Goal: Contribute content: Contribute content

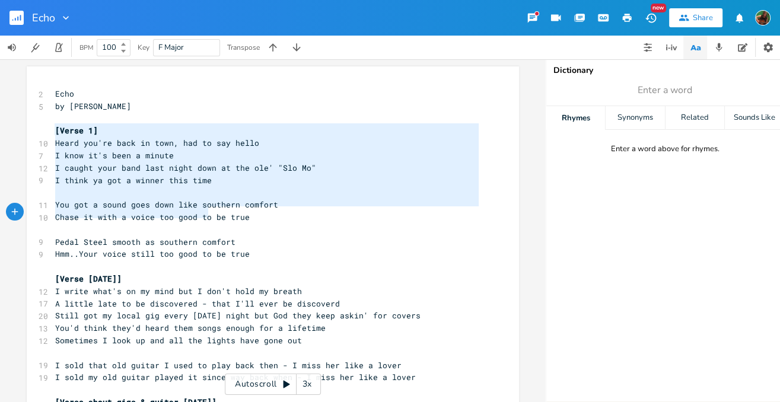
type textarea "[Verse 1] Heard you're back in town, had to say hello I know it's been a minute…"
drag, startPoint x: 51, startPoint y: 127, endPoint x: 250, endPoint y: 213, distance: 216.4
click at [240, 177] on pre "I think ya got a winner this time" at bounding box center [267, 180] width 428 height 12
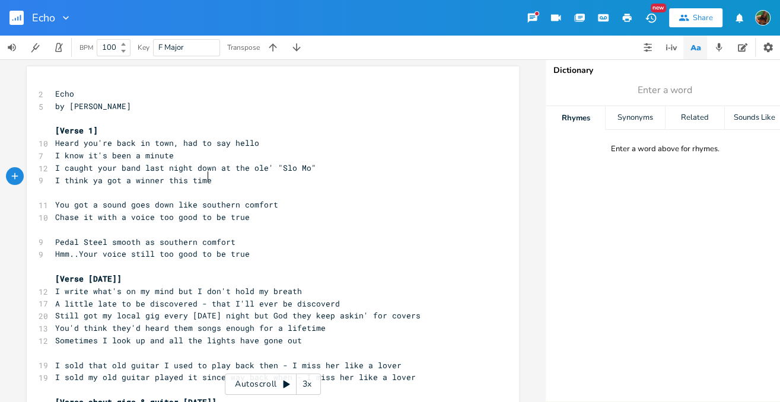
scroll to position [0, 117]
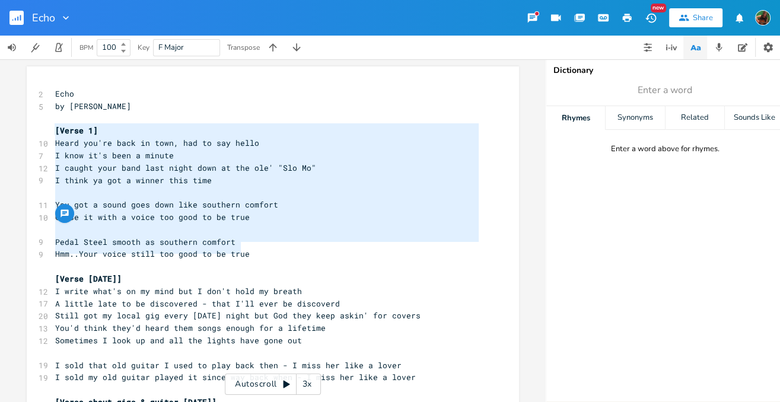
type textarea "[Verse 1] Heard you're back in town, had to say hello I know it's been a minute…"
drag, startPoint x: 51, startPoint y: 131, endPoint x: 254, endPoint y: 249, distance: 235.1
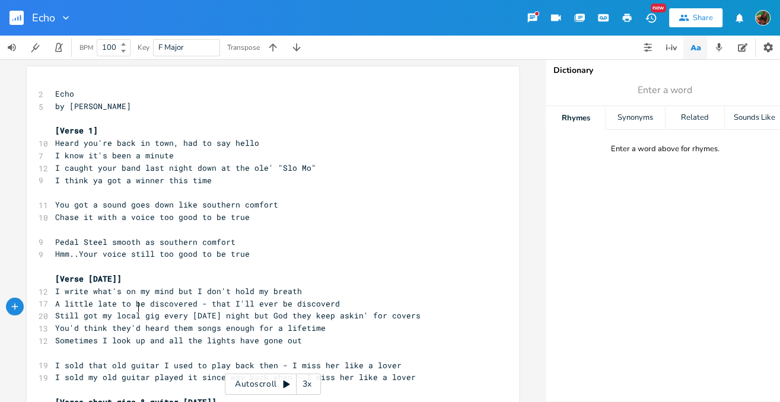
click at [137, 312] on span "Still got my local gig every [DATE] night but God they keep askin' for covers" at bounding box center [237, 315] width 365 height 11
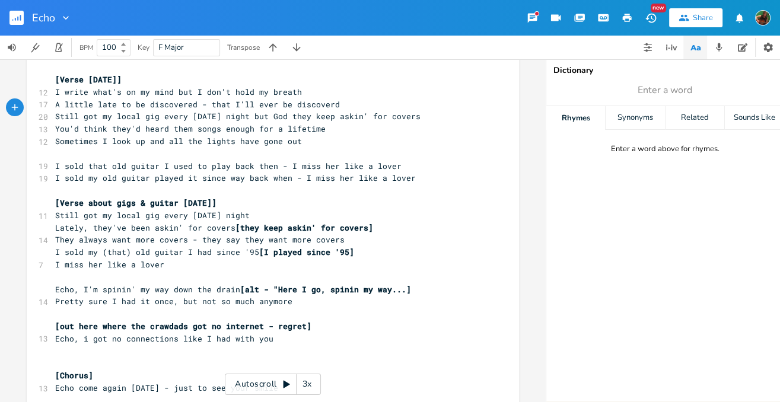
scroll to position [212, 0]
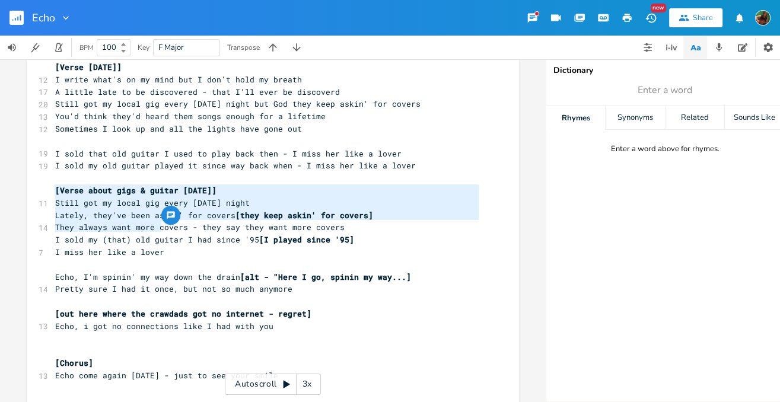
type textarea "Still got my local gig every [DATE] night Lately, they've been askin' for cover…"
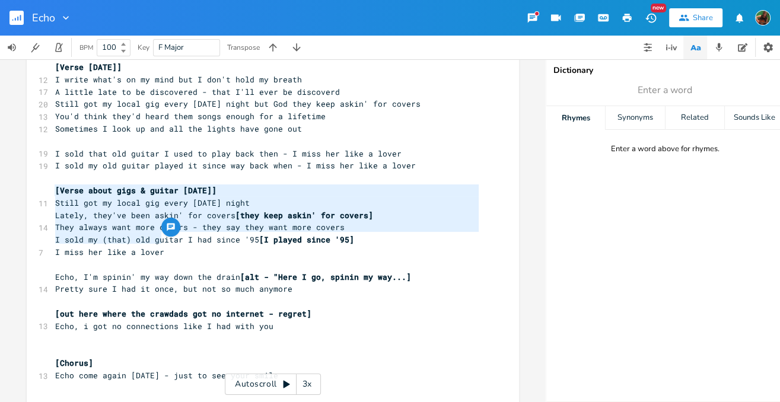
drag, startPoint x: 52, startPoint y: 190, endPoint x: 164, endPoint y: 236, distance: 121.2
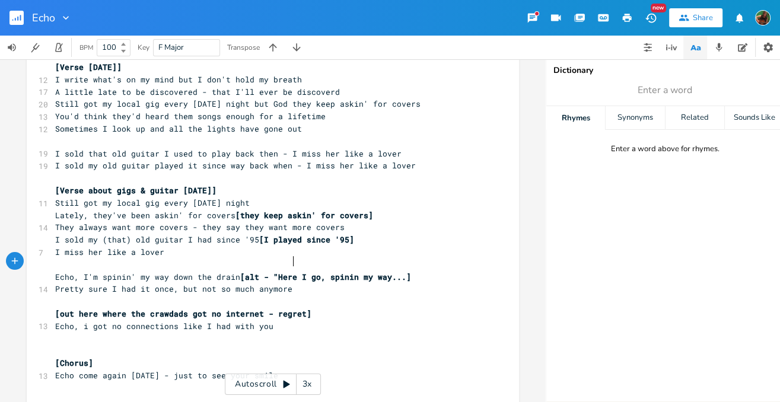
click at [290, 271] on span "[alt - "Here I go, spinin my way...]" at bounding box center [325, 276] width 171 height 11
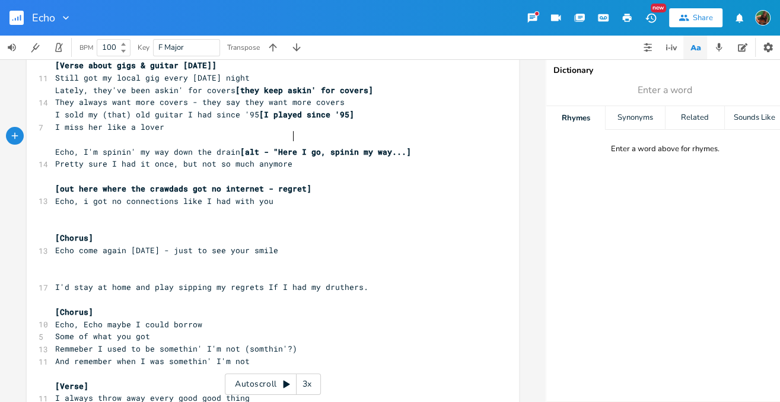
scroll to position [351, 0]
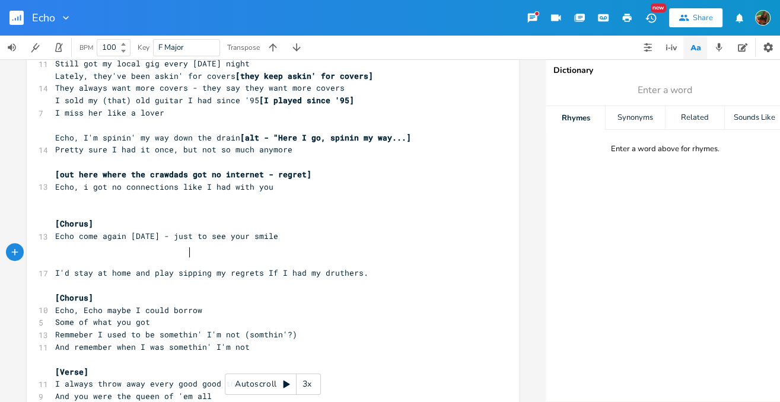
click at [184, 267] on span "I'd stay at home and play sipping my regrets If I had my druthers." at bounding box center [211, 272] width 313 height 11
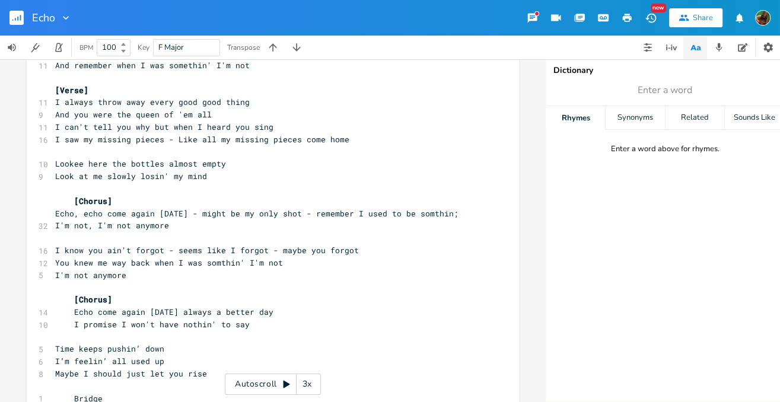
scroll to position [633, 0]
click at [279, 207] on span "Echo, echo come again [DATE] - might be my only shot - remember I used to be so…" at bounding box center [266, 218] width 422 height 23
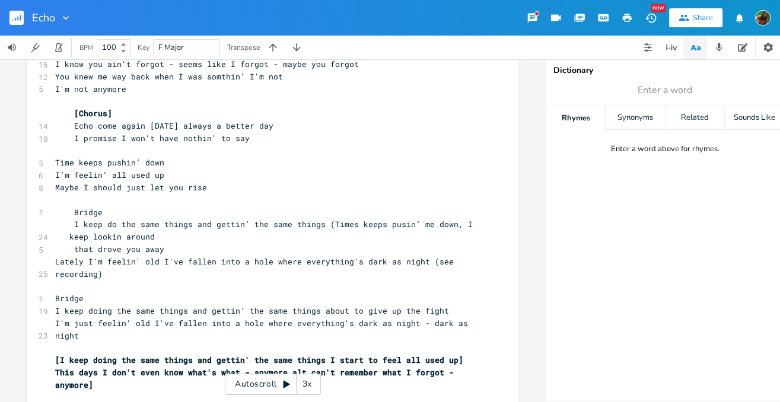
scroll to position [819, 0]
click at [174, 219] on span "I keep do the same things and gettin’ the same things (Times keeps pusin’ me do…" at bounding box center [263, 230] width 417 height 23
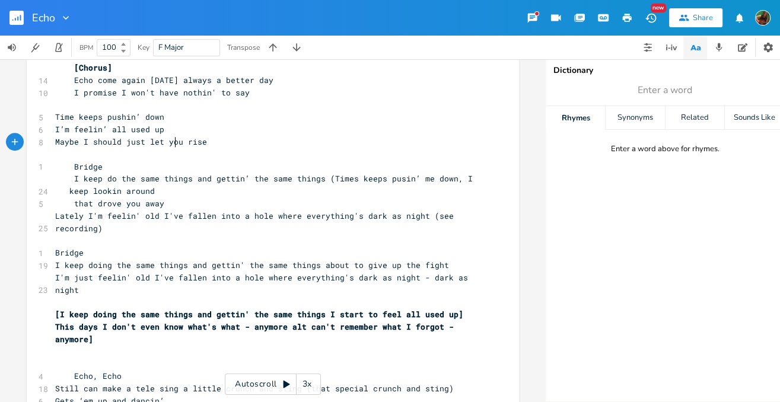
scroll to position [865, 0]
click at [142, 308] on span "[I keep doing the same things and gettin' the same things I start to feel all u…" at bounding box center [261, 326] width 413 height 36
click at [271, 308] on span "[I keep doing the same things and gettin' the same things I start to feel all u…" at bounding box center [261, 326] width 413 height 36
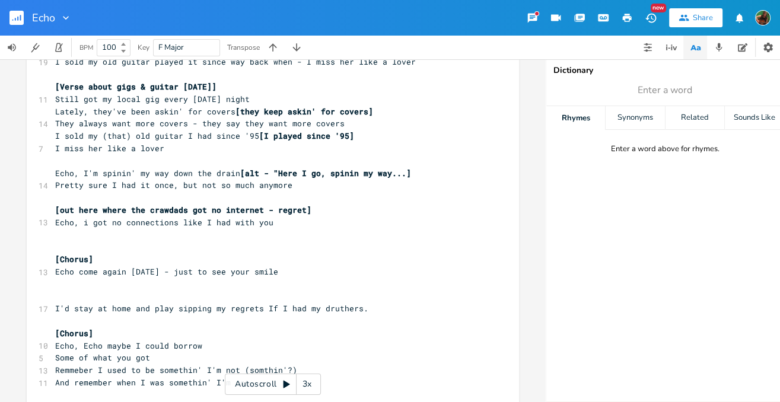
scroll to position [311, 0]
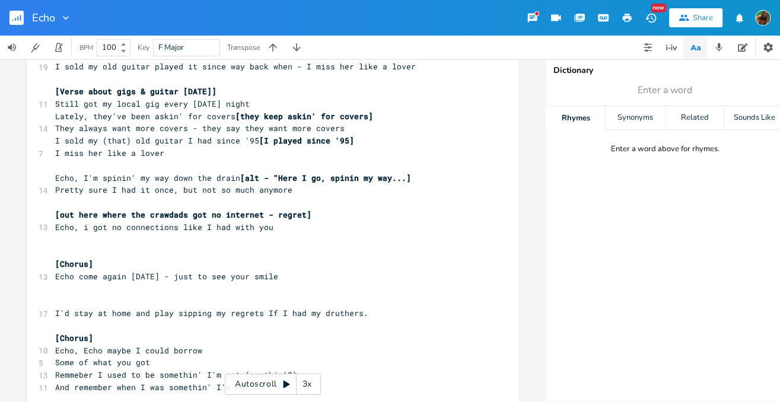
click at [172, 209] on span "[out here where the crawdads got no internet - regret]" at bounding box center [183, 214] width 256 height 11
click at [153, 184] on span "Pretty sure I had it once, but not so much anymore" at bounding box center [173, 189] width 237 height 11
click at [181, 184] on pre "Pretty sure I had it once, but not so much anymore" at bounding box center [267, 190] width 428 height 12
click at [191, 209] on pre "[out here where the crawdads got no internet - regret]" at bounding box center [267, 215] width 428 height 12
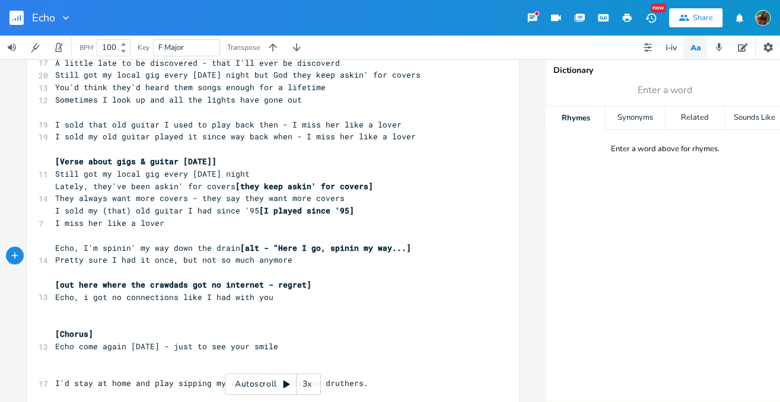
scroll to position [235, 0]
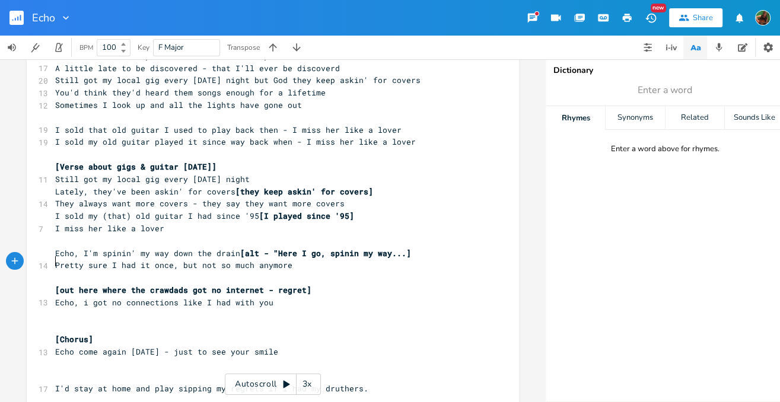
click at [242, 222] on pre "I miss her like a lover" at bounding box center [267, 228] width 428 height 12
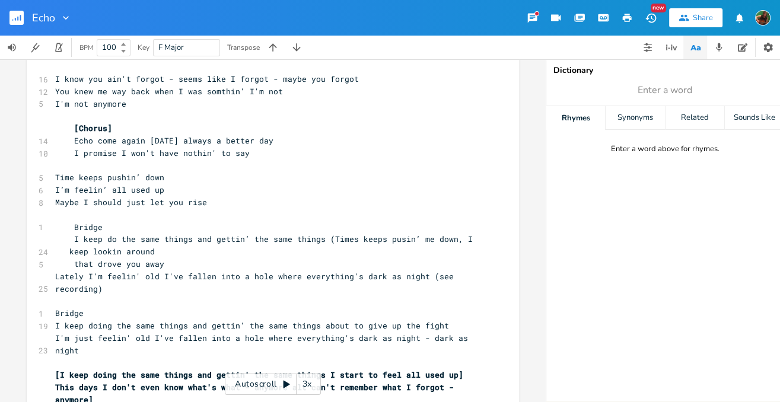
scroll to position [369, 0]
